Goal: Navigation & Orientation: Find specific page/section

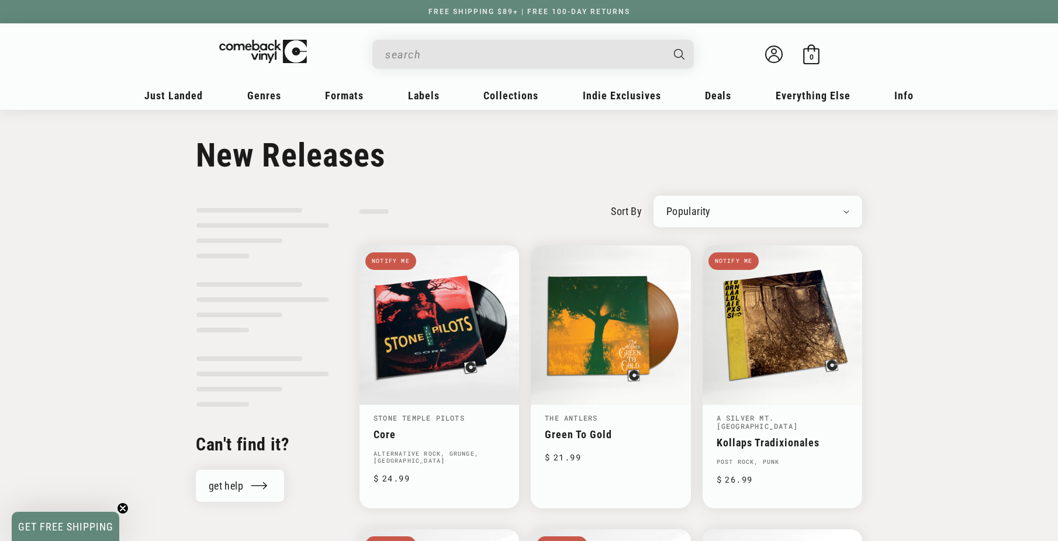
click at [699, 204] on div "Newly Added Popularity Artist (A-Z) Price (High To Low) Price (Low To High) Per…" at bounding box center [757, 212] width 209 height 32
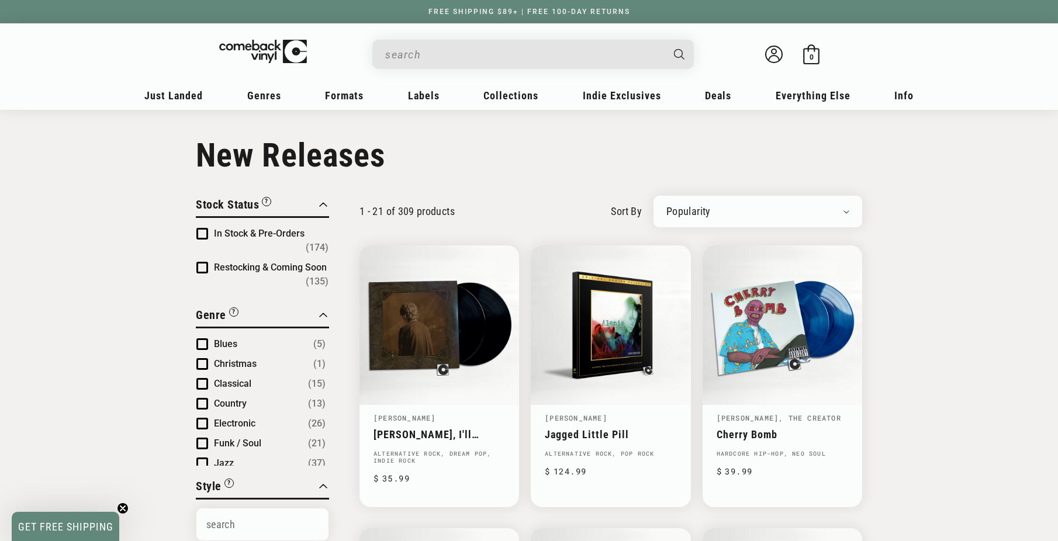
click at [688, 214] on select "Newly Added Popularity Artist (A-Z) Price (High To Low) Price (Low To High) Per…" at bounding box center [757, 212] width 183 height 12
select select "created-descending"
click at [666, 206] on select "Newly Added Popularity Artist (A-Z) Price (High To Low) Price (Low To High) Per…" at bounding box center [757, 212] width 183 height 12
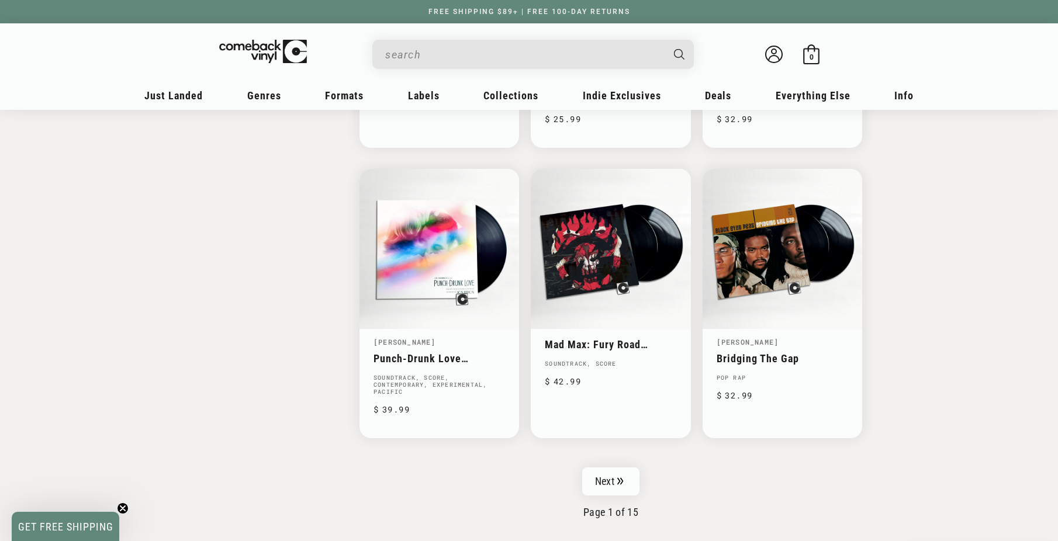
scroll to position [1870, 0]
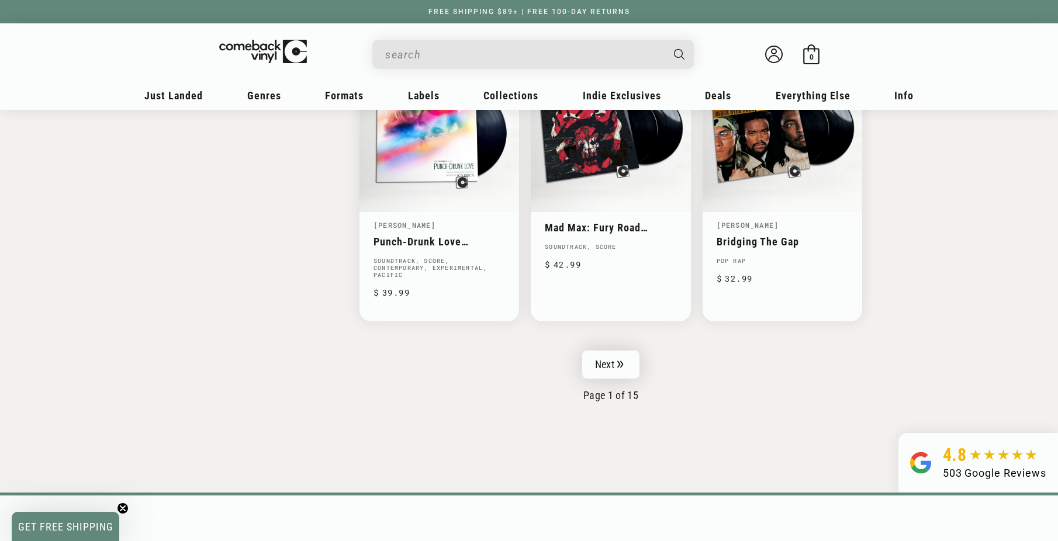
click at [611, 358] on link "Next" at bounding box center [610, 365] width 57 height 28
